Goal: Task Accomplishment & Management: Complete application form

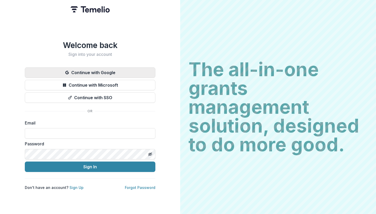
click at [91, 71] on button "Continue with Google" at bounding box center [90, 72] width 131 height 10
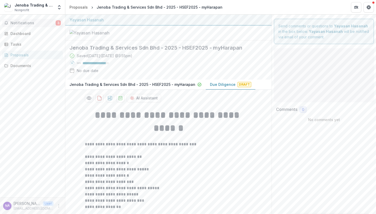
click at [28, 21] on span "Notifications" at bounding box center [32, 23] width 45 height 4
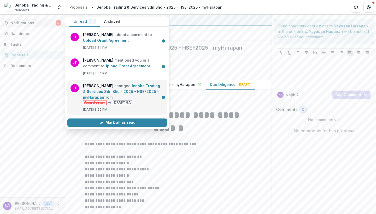
click at [117, 91] on link "Jenoba Trading & Services Sdn Bhd - 2025 - HSEF2025 - myHarapan" at bounding box center [121, 92] width 77 height 16
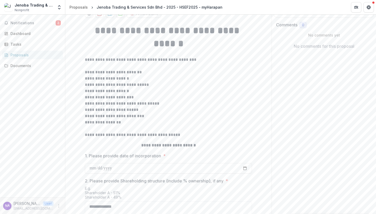
scroll to position [66, 0]
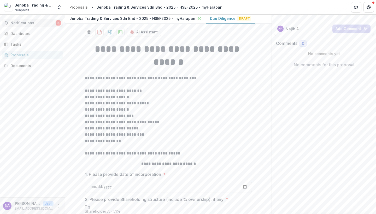
click at [39, 22] on span "Notifications" at bounding box center [32, 23] width 45 height 4
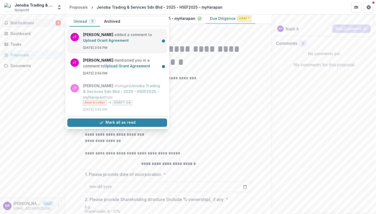
click at [102, 42] on link "Upload Grant Agreement" at bounding box center [106, 40] width 46 height 4
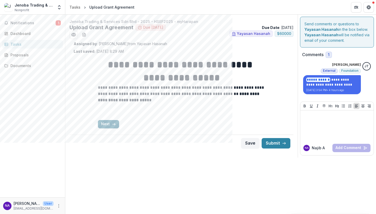
click at [113, 125] on icon "button" at bounding box center [114, 124] width 4 height 4
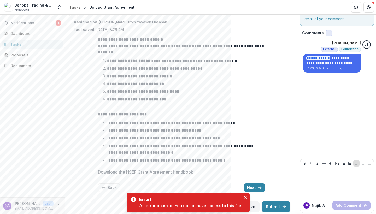
scroll to position [21, 0]
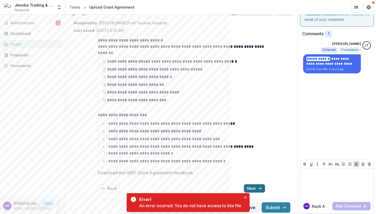
click at [252, 186] on button "Next" at bounding box center [254, 188] width 21 height 8
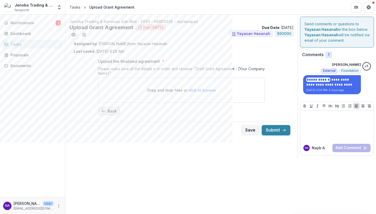
click at [110, 107] on button "Back" at bounding box center [109, 111] width 22 height 8
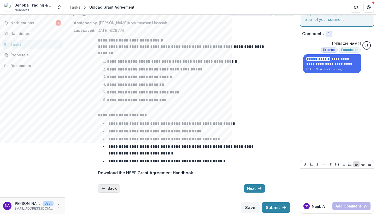
scroll to position [0, 0]
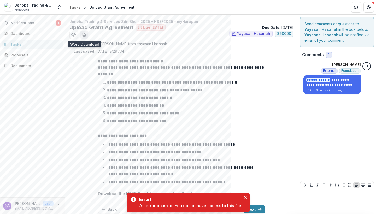
click at [84, 34] on icon "download-word-button" at bounding box center [84, 35] width 4 height 4
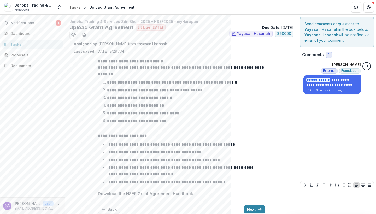
click at [197, 104] on li "**********" at bounding box center [184, 105] width 161 height 7
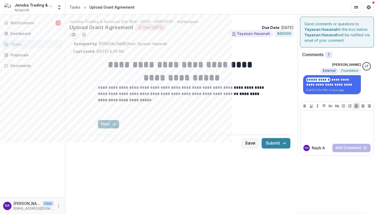
click at [110, 124] on button "Next" at bounding box center [108, 124] width 21 height 8
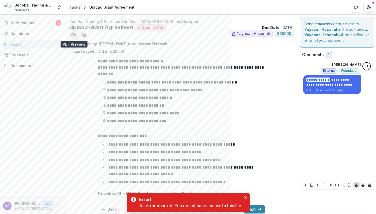
click at [76, 36] on icon "Preview 0b92993d-f700-48bd-a4c7-7d9fb6d65263.pdf" at bounding box center [73, 34] width 5 height 5
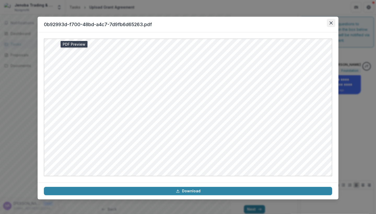
click at [332, 22] on icon "Close" at bounding box center [330, 22] width 3 height 3
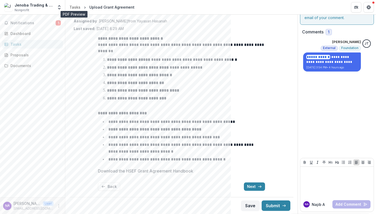
scroll to position [21, 0]
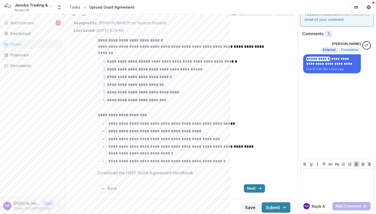
click at [182, 170] on p "Download the HSEF Grant Agreement Handbook" at bounding box center [145, 173] width 95 height 6
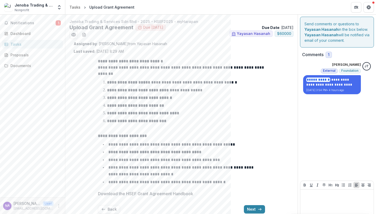
scroll to position [0, 0]
click at [86, 34] on icon "download-word-button" at bounding box center [84, 35] width 4 height 4
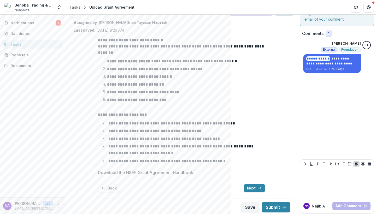
scroll to position [21, 0]
click at [251, 186] on button "Next" at bounding box center [254, 188] width 21 height 8
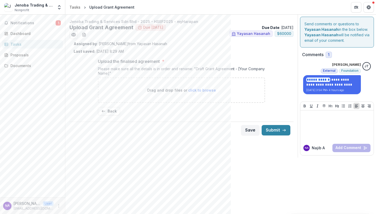
scroll to position [0, 0]
click at [187, 47] on div "Assigned by : Josselyn Tan from Yayasan Hasanah Last saved: Sep 03, 2025, 8:29 …" at bounding box center [182, 47] width 216 height 13
click at [23, 66] on div "Documents" at bounding box center [34, 65] width 48 height 5
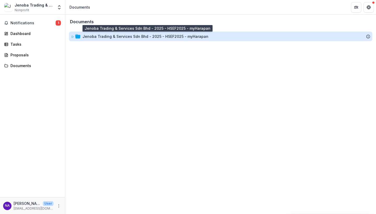
click at [133, 35] on div "Jenoba Trading & Services Sdn Bhd - 2025 - HSEF2025 - myHarapan" at bounding box center [146, 36] width 126 height 5
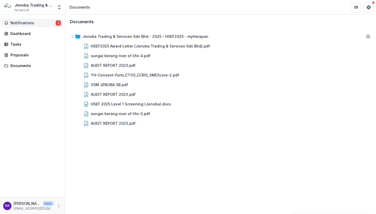
click at [28, 24] on span "Notifications" at bounding box center [32, 23] width 45 height 4
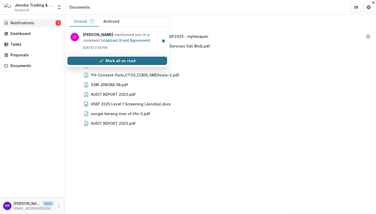
click at [83, 62] on button "Mark all as read" at bounding box center [117, 61] width 100 height 8
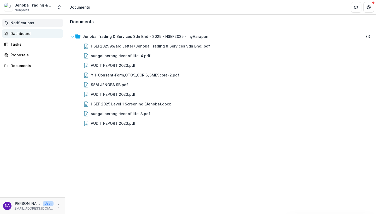
click at [34, 35] on div "Dashboard" at bounding box center [34, 33] width 48 height 5
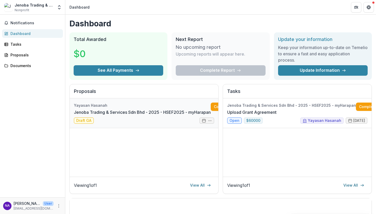
click at [162, 111] on link "Jenoba Trading & Services Sdn Bhd - 2025 - HSEF2025 - myHarapan" at bounding box center [142, 112] width 137 height 6
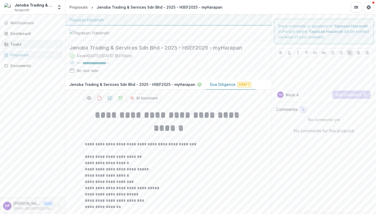
click at [31, 43] on div "Tasks" at bounding box center [34, 44] width 48 height 5
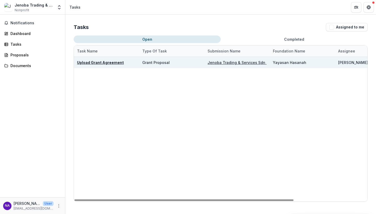
click at [116, 63] on u "Upload Grant Agreement" at bounding box center [100, 62] width 47 height 4
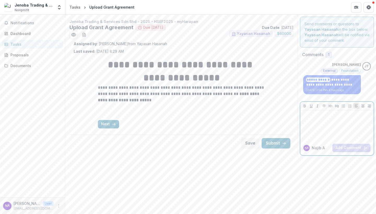
click at [328, 121] on div at bounding box center [336, 126] width 69 height 26
click at [110, 123] on button "Next" at bounding box center [108, 124] width 21 height 8
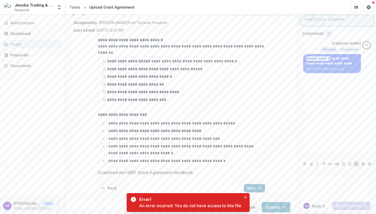
scroll to position [21, 0]
click at [246, 197] on icon "Close" at bounding box center [245, 197] width 3 height 3
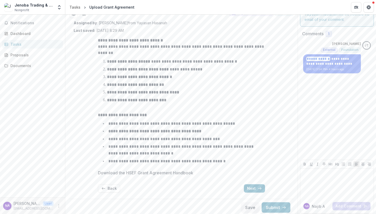
click at [183, 45] on p "**********" at bounding box center [181, 50] width 167 height 13
